Goal: Book appointment/travel/reservation

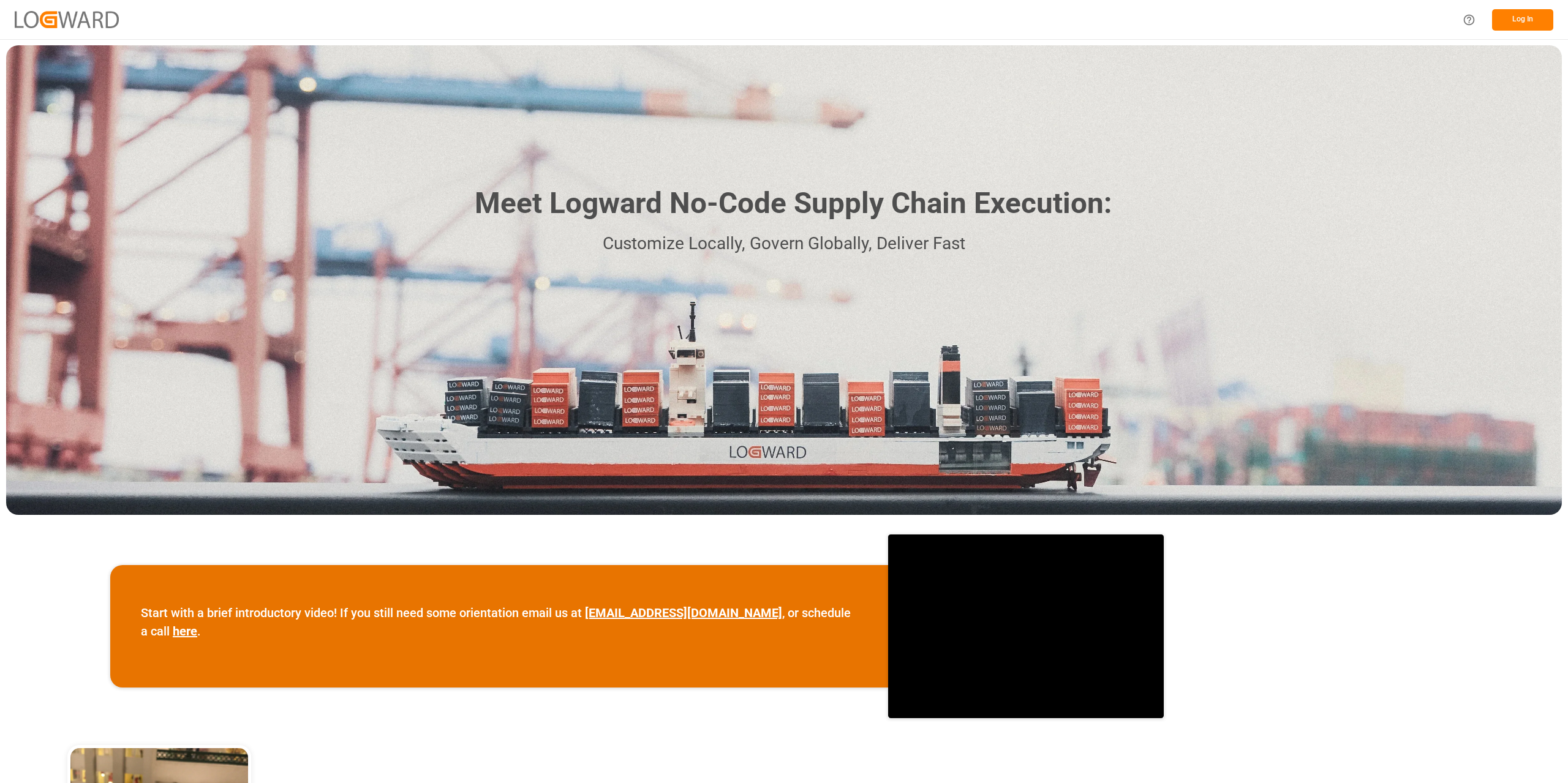
click at [1522, 26] on button "Log In" at bounding box center [1522, 20] width 61 height 21
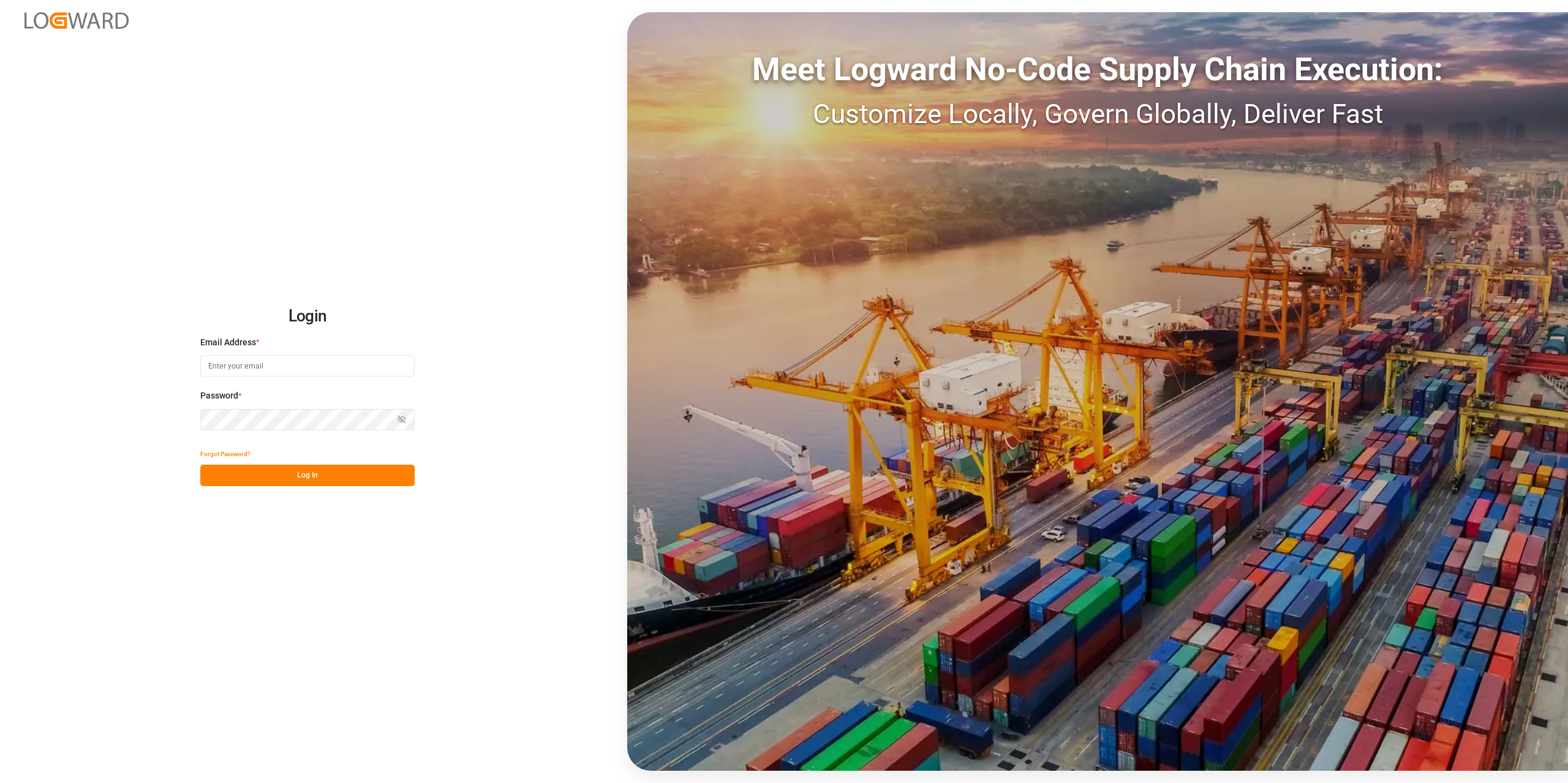
click at [208, 368] on input at bounding box center [308, 365] width 215 height 21
type input "Roland.behrendt@compo-expert.com"
click at [328, 484] on button "Log In" at bounding box center [308, 476] width 215 height 21
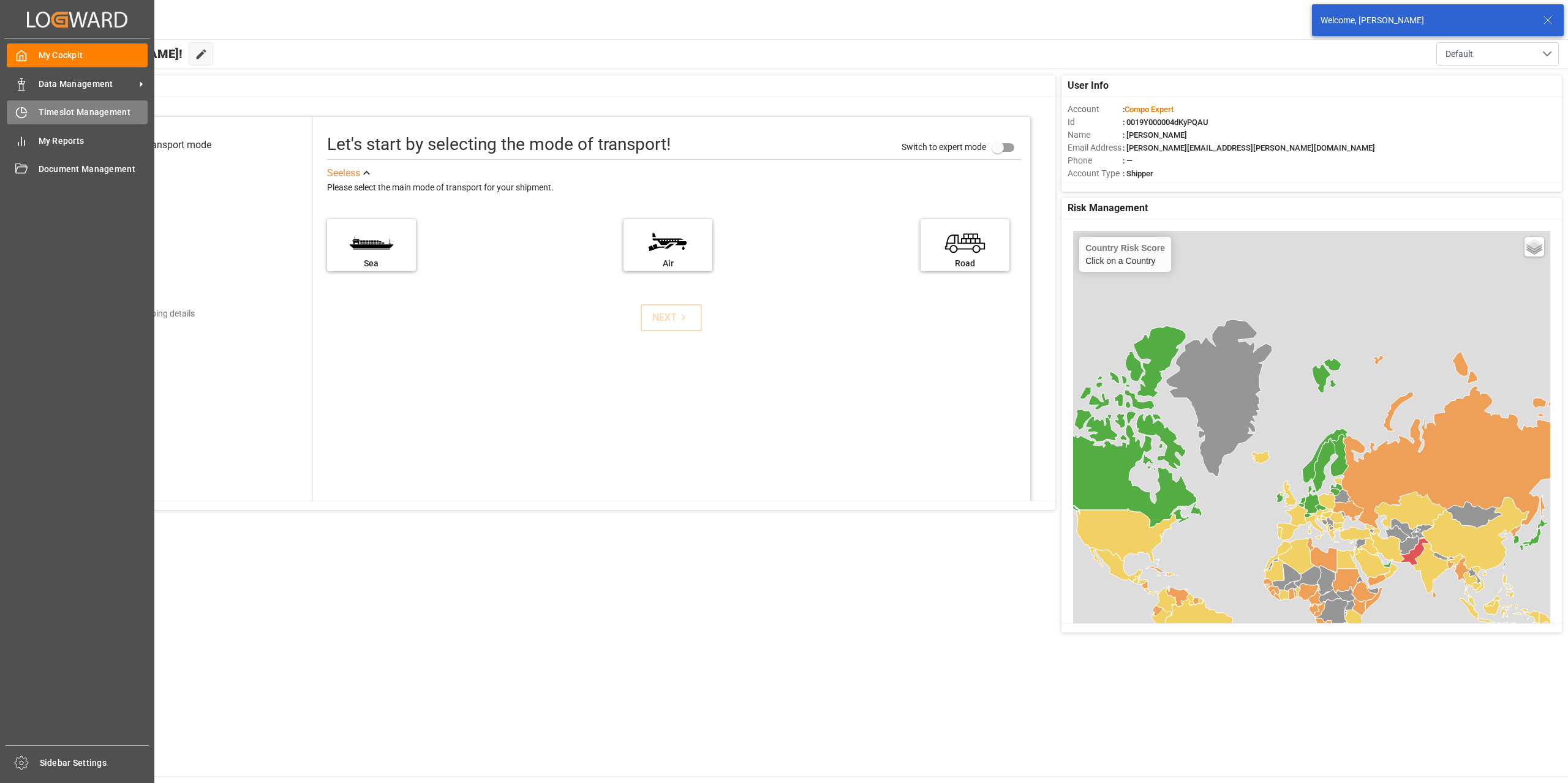
click at [46, 114] on span "Timeslot Management" at bounding box center [93, 113] width 109 height 13
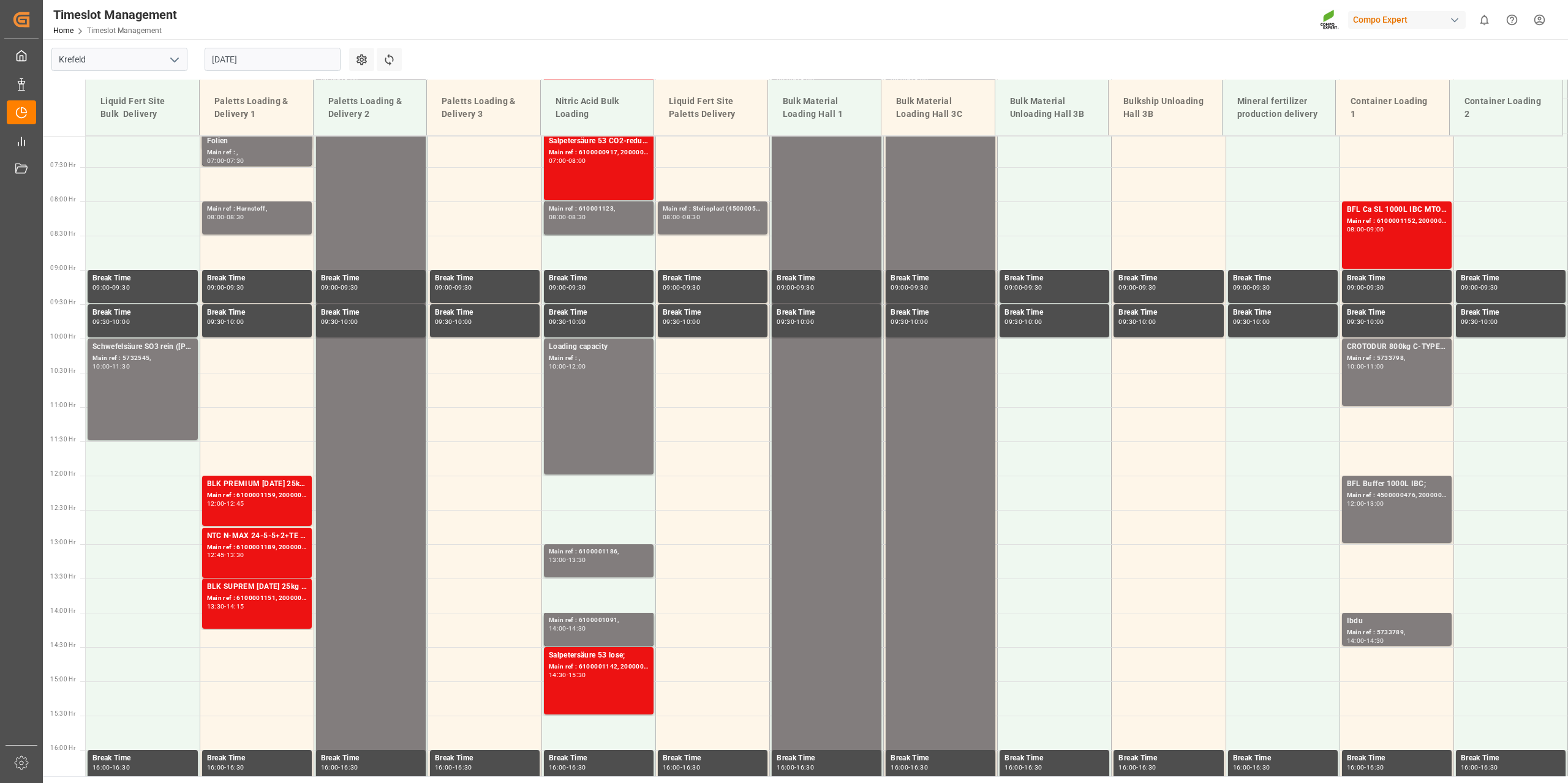
scroll to position [485, 0]
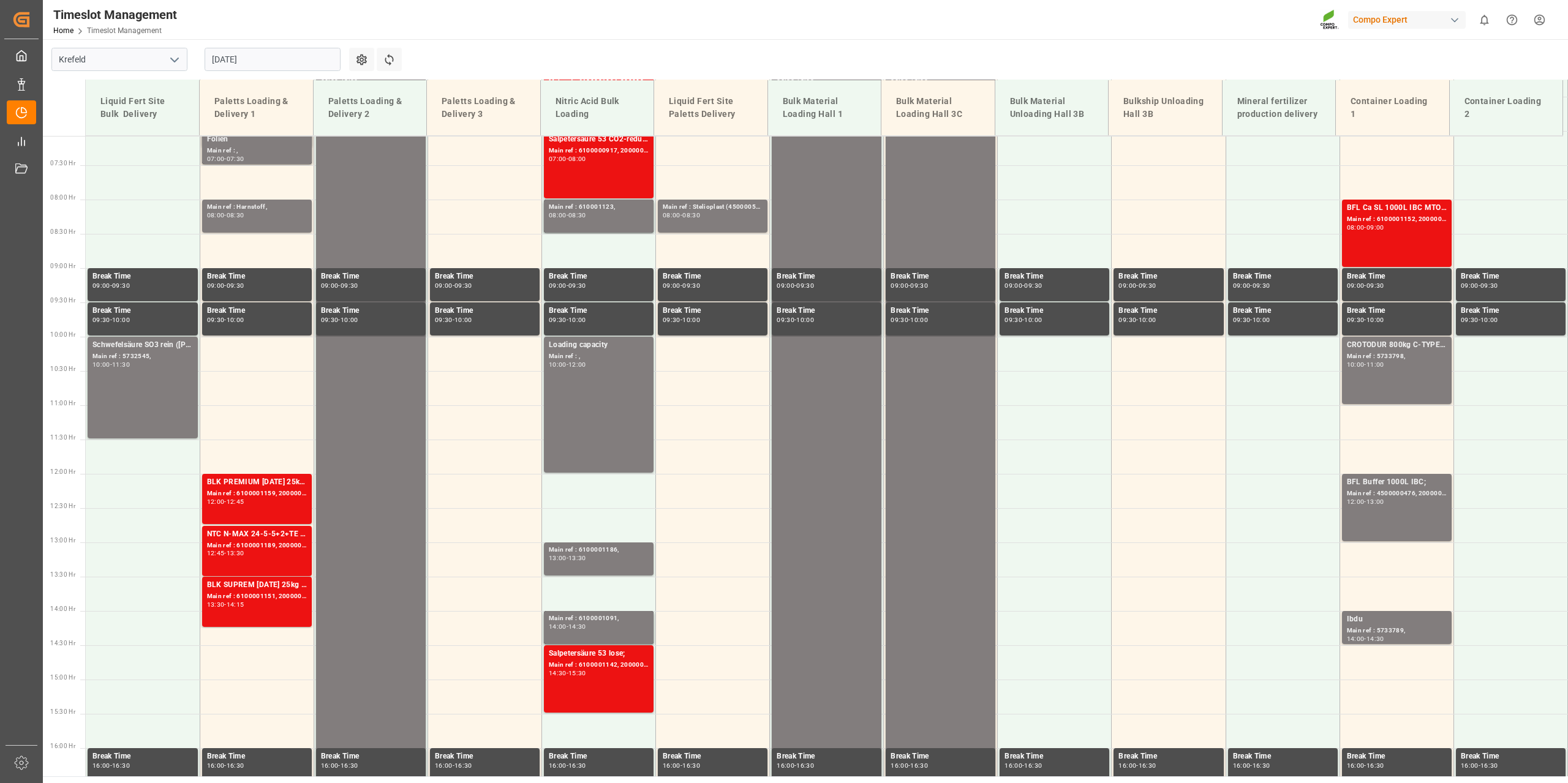
click at [331, 61] on input "15.08.2025" at bounding box center [272, 60] width 136 height 24
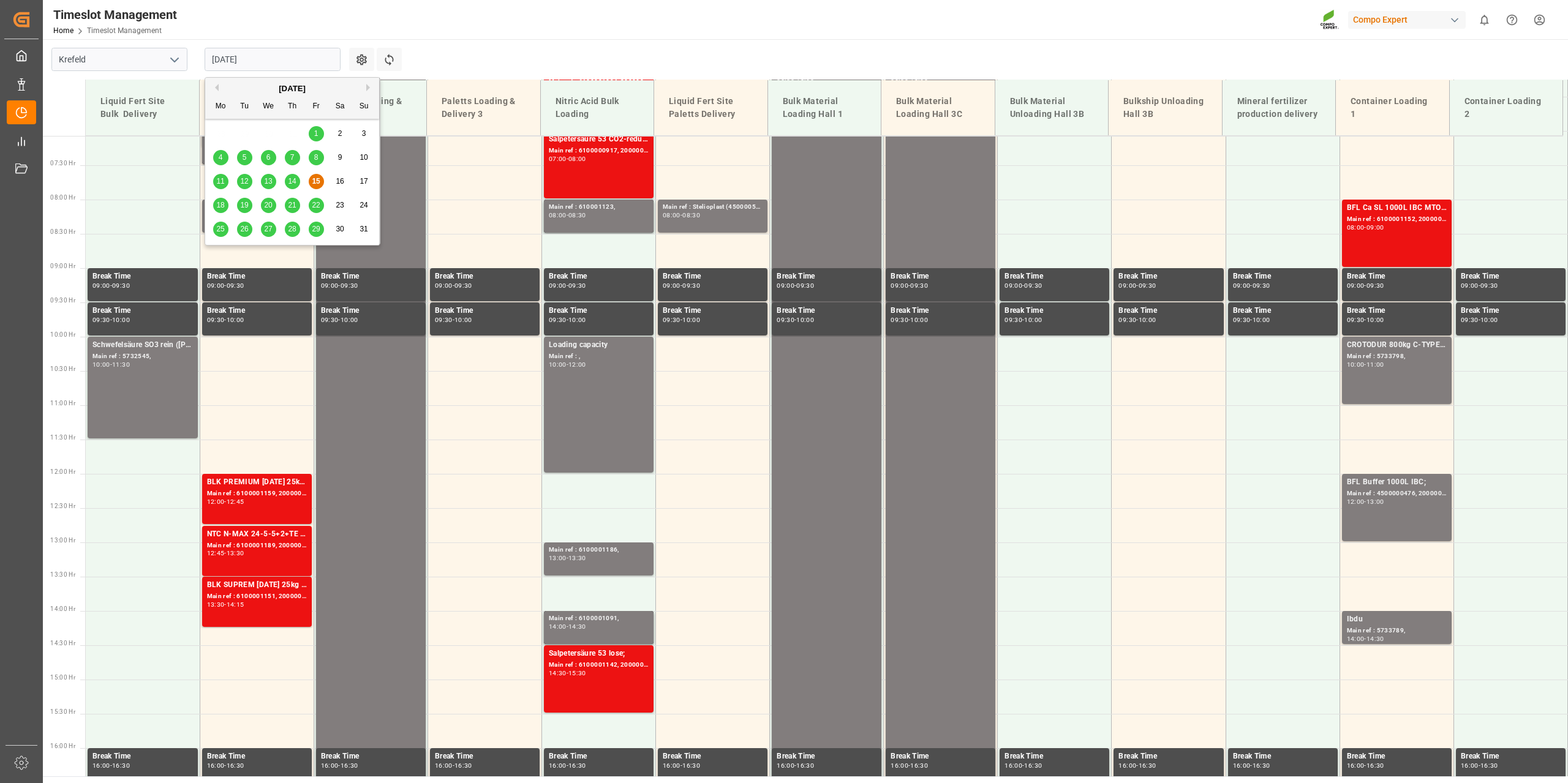
click at [220, 206] on span "18" at bounding box center [220, 205] width 8 height 9
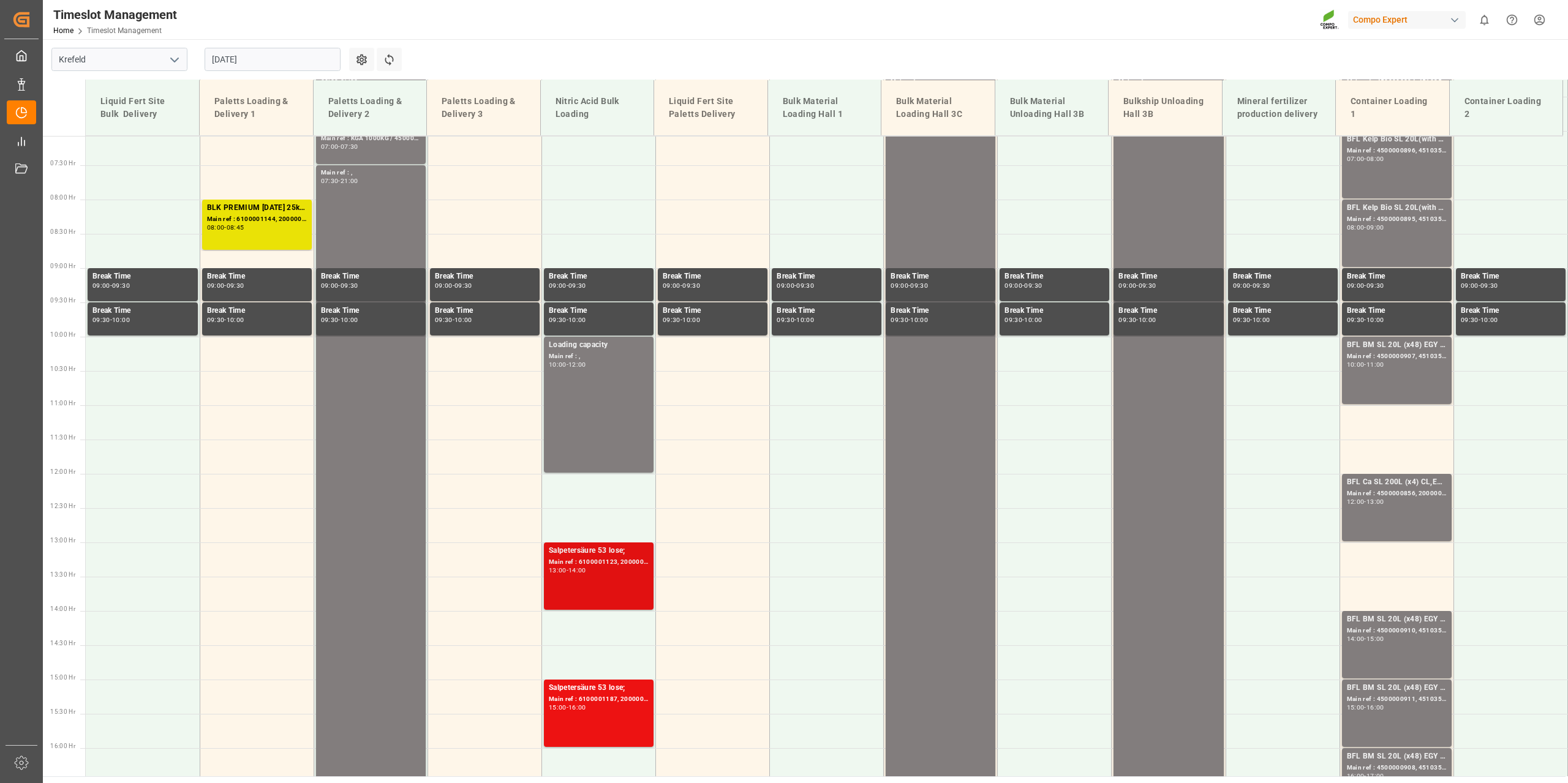
click at [615, 564] on div "Main ref : 6100001123, 2000001019;" at bounding box center [599, 562] width 100 height 11
click at [616, 697] on div "Main ref : 6100001187, 2000001053;" at bounding box center [599, 699] width 100 height 11
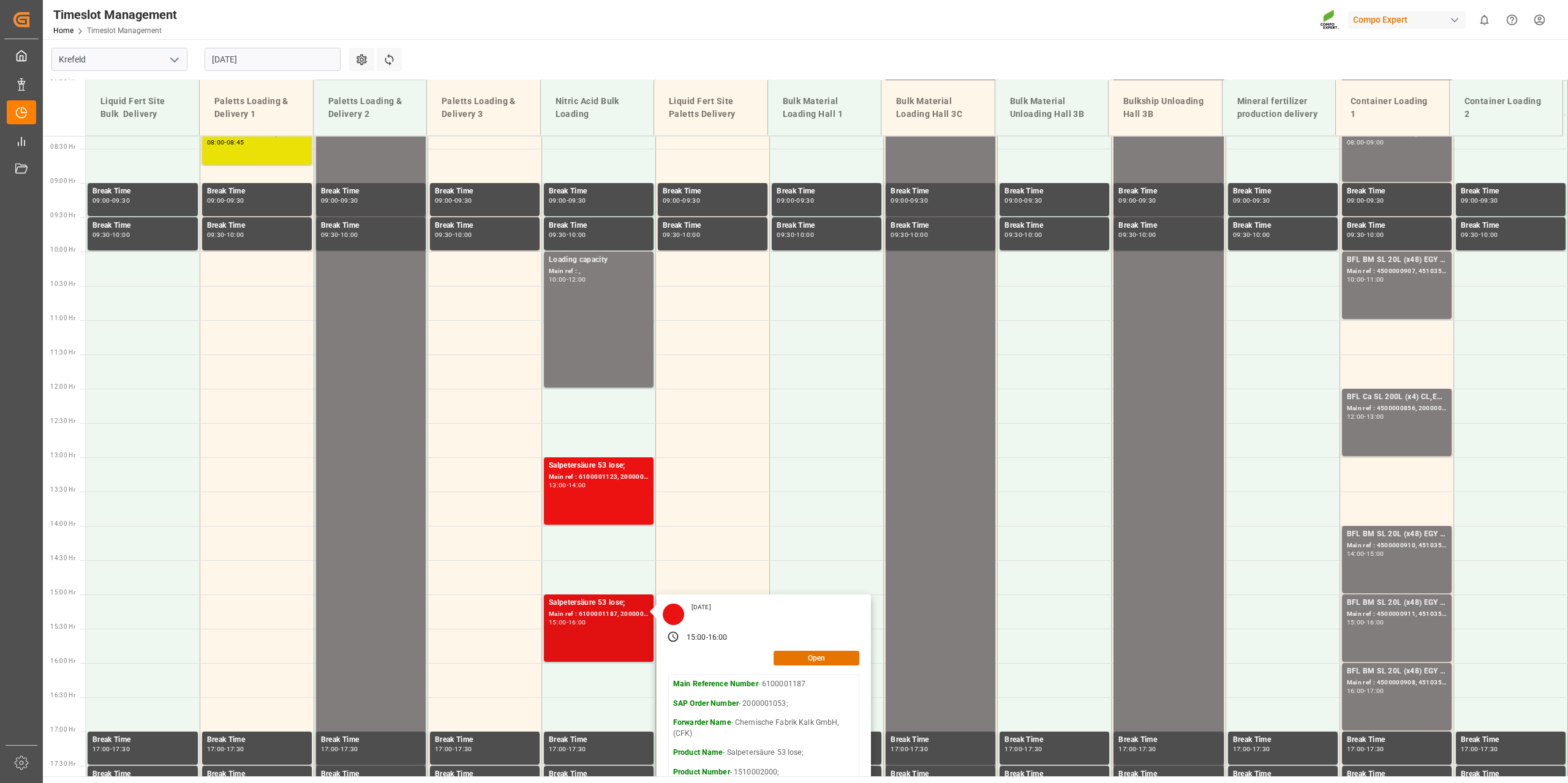
scroll to position [669, 0]
